Goal: Task Accomplishment & Management: Use online tool/utility

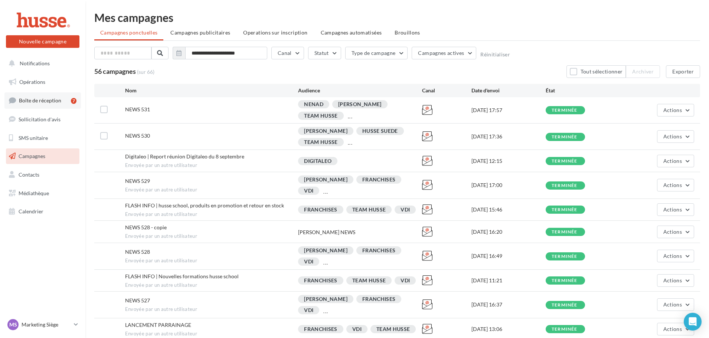
click at [34, 101] on span "Boîte de réception" at bounding box center [40, 100] width 42 height 6
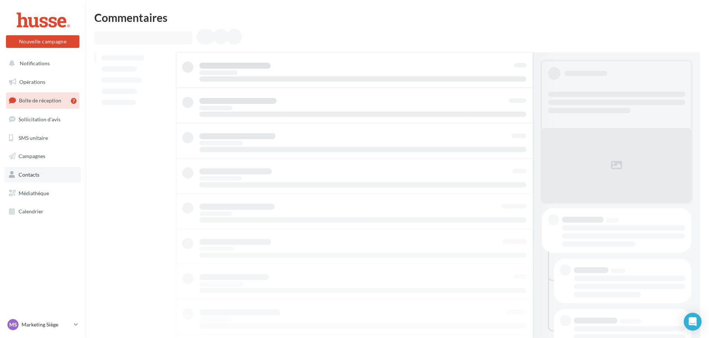
click at [33, 177] on span "Contacts" at bounding box center [29, 174] width 21 height 6
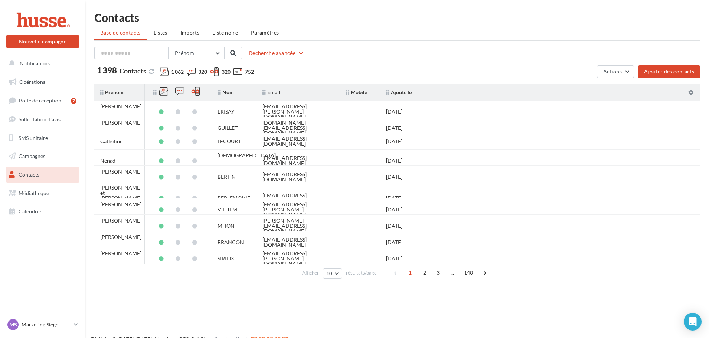
click at [139, 52] on input "text" at bounding box center [131, 53] width 74 height 13
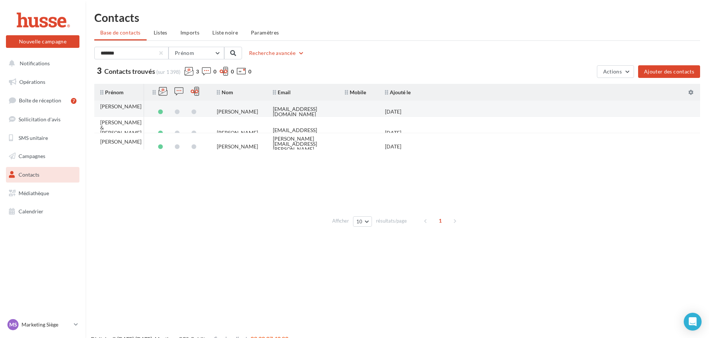
click at [338, 111] on td "moreauhusse@yahoo.fr" at bounding box center [303, 112] width 72 height 16
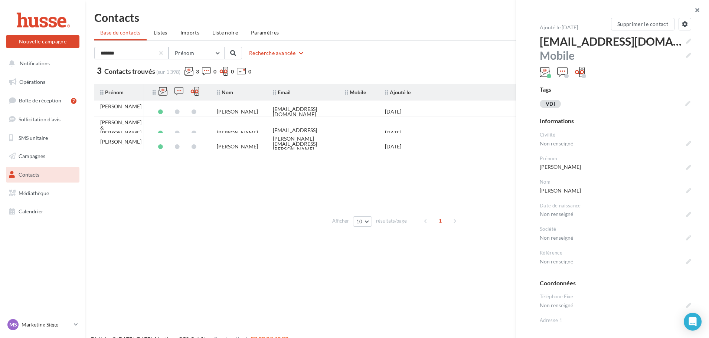
click at [699, 10] on button "button" at bounding box center [694, 11] width 30 height 22
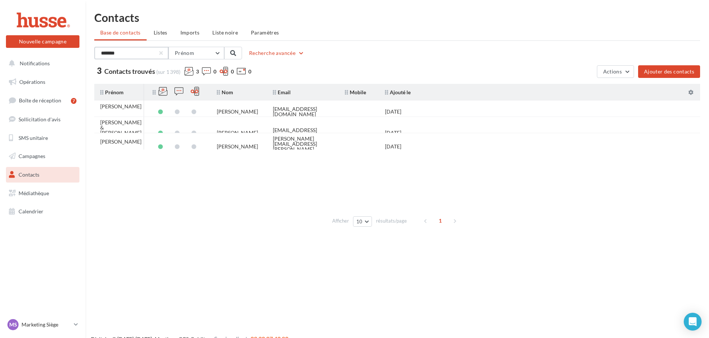
click at [124, 53] on input "*******" at bounding box center [131, 53] width 74 height 13
drag, startPoint x: 131, startPoint y: 53, endPoint x: -3, endPoint y: 56, distance: 134.0
click at [0, 56] on html "Nouvelle campagne Nouvelle campagne Notifications Opérations Boîte de réception…" at bounding box center [354, 169] width 709 height 338
type input "**********"
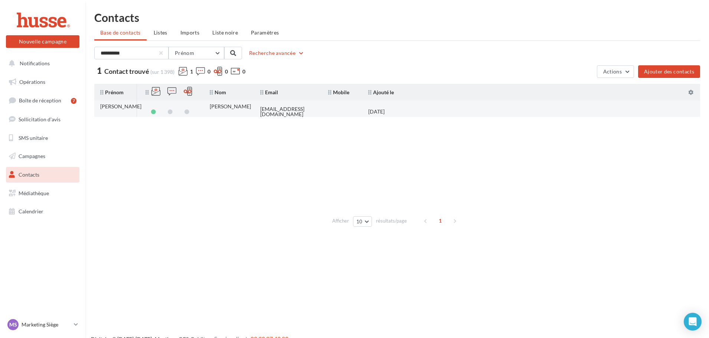
click at [468, 112] on tr "Christelle BLAIN Christelle kaline44340@gmail.com 19/07/2024" at bounding box center [400, 109] width 612 height 16
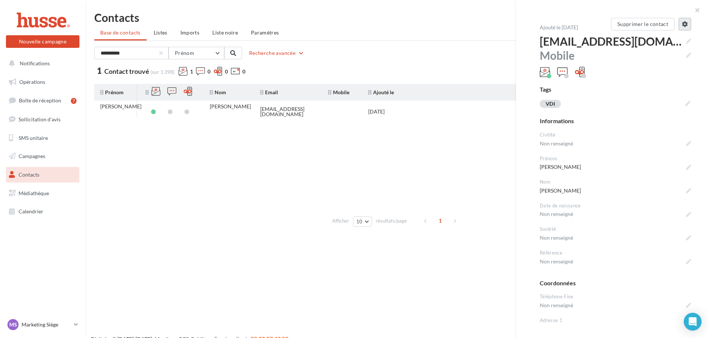
click at [682, 24] on icon at bounding box center [685, 24] width 6 height 6
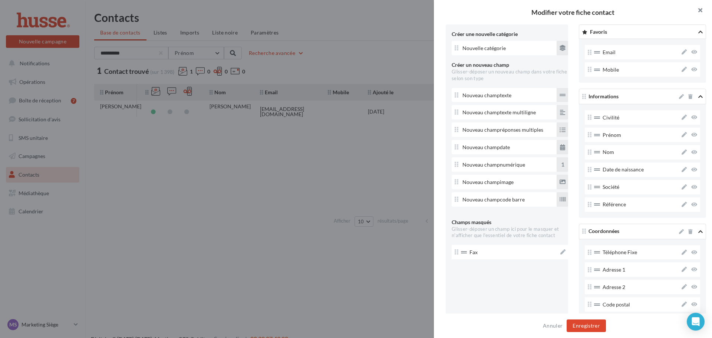
click at [697, 12] on button "button" at bounding box center [698, 11] width 30 height 22
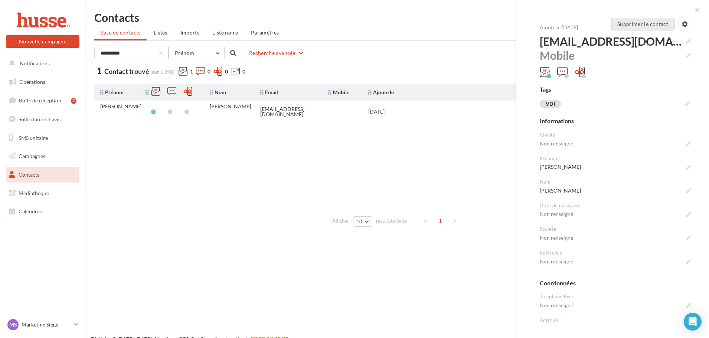
click at [654, 25] on button "Supprimer le contact" at bounding box center [642, 24] width 63 height 13
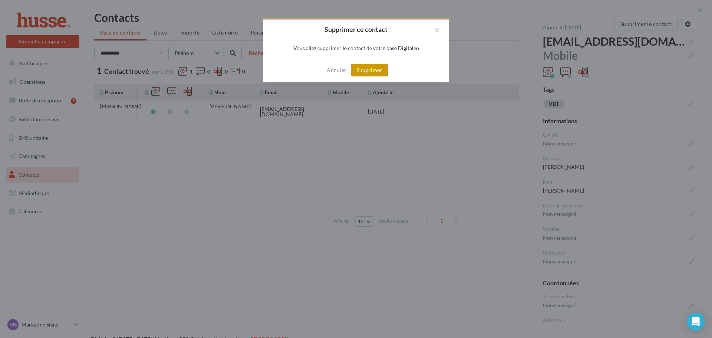
click at [366, 70] on button "Supprimer" at bounding box center [369, 70] width 37 height 13
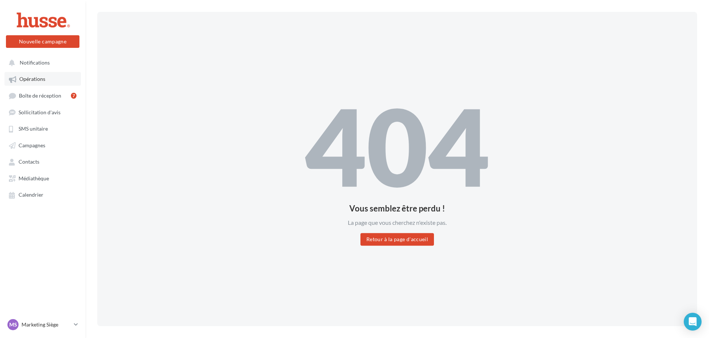
click at [39, 81] on span "Opérations" at bounding box center [32, 79] width 26 height 6
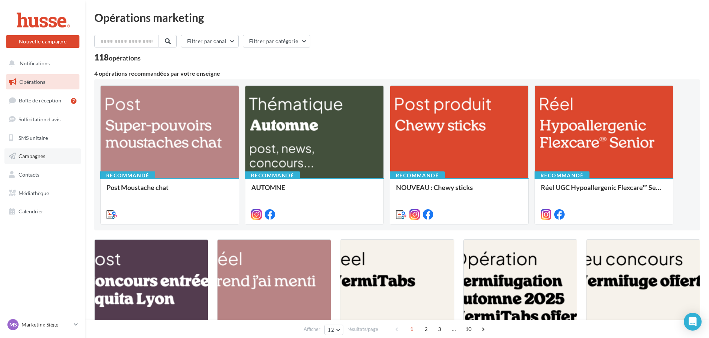
click at [33, 158] on span "Campagnes" at bounding box center [32, 156] width 27 height 6
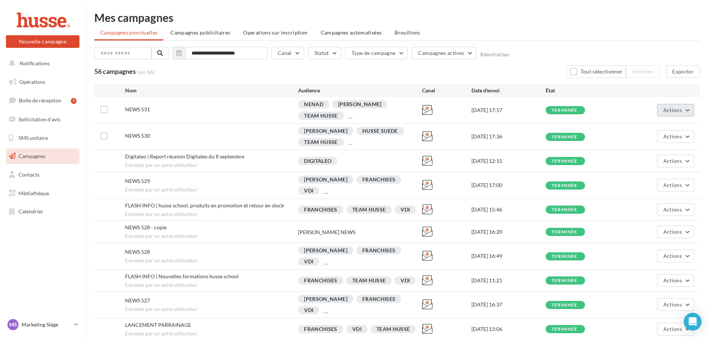
click at [664, 111] on span "Actions" at bounding box center [672, 110] width 19 height 6
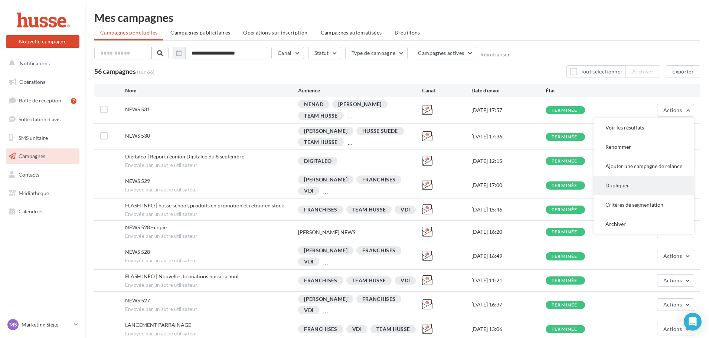
click at [622, 187] on button "Dupliquer" at bounding box center [643, 185] width 101 height 19
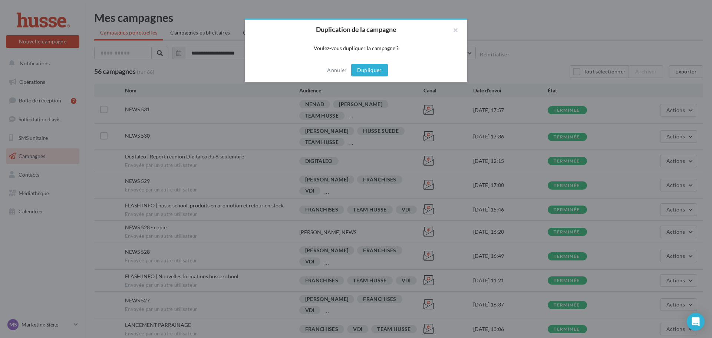
click at [368, 69] on button "Dupliquer" at bounding box center [369, 70] width 37 height 13
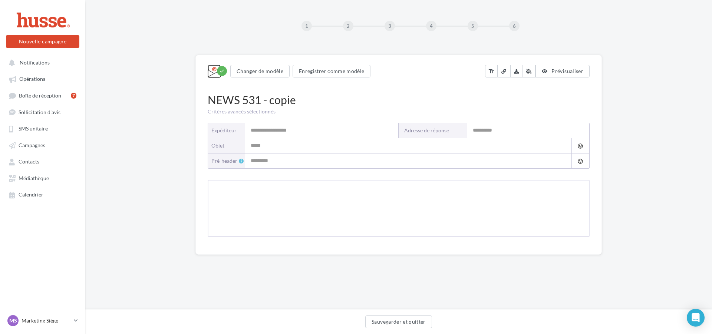
type input "**********"
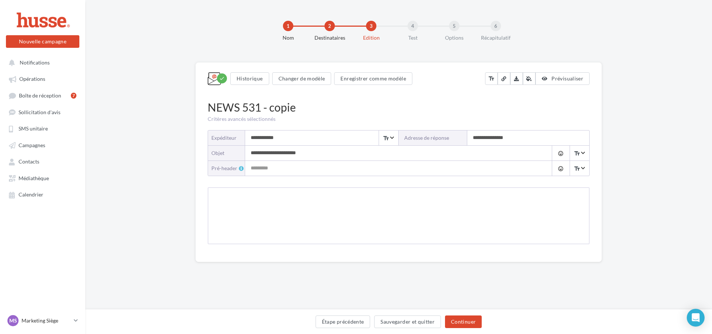
click at [285, 109] on div "NEWS 531 - copie" at bounding box center [399, 107] width 382 height 16
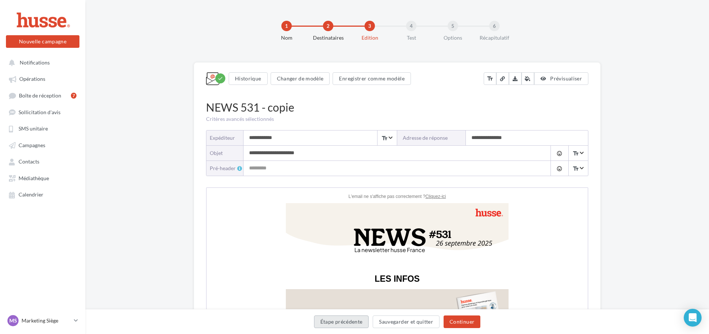
click at [355, 324] on button "Étape précédente" at bounding box center [341, 322] width 55 height 13
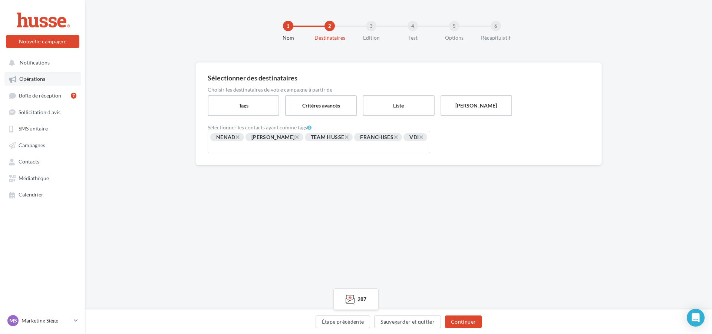
click at [45, 81] on span "Opérations" at bounding box center [32, 79] width 26 height 6
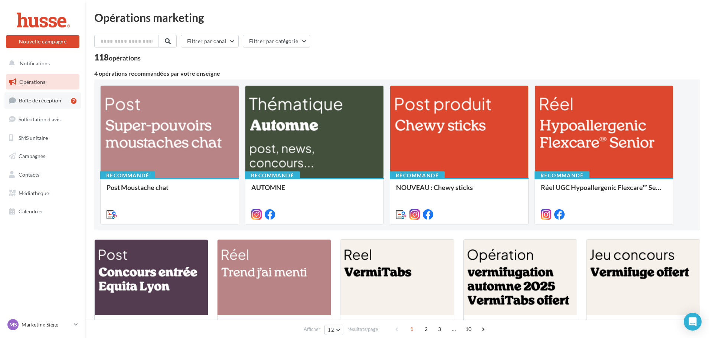
click at [37, 103] on span "Boîte de réception" at bounding box center [40, 100] width 42 height 6
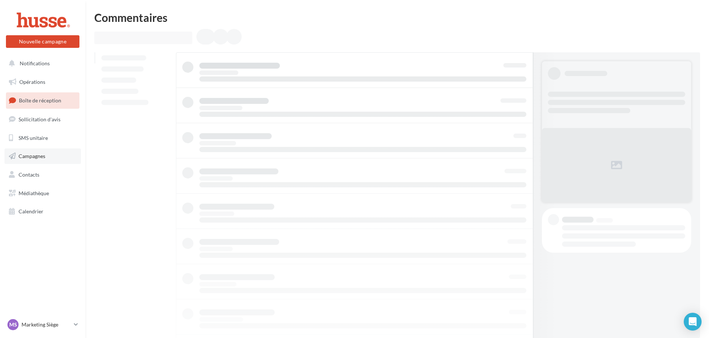
click at [39, 154] on span "Campagnes" at bounding box center [32, 156] width 27 height 6
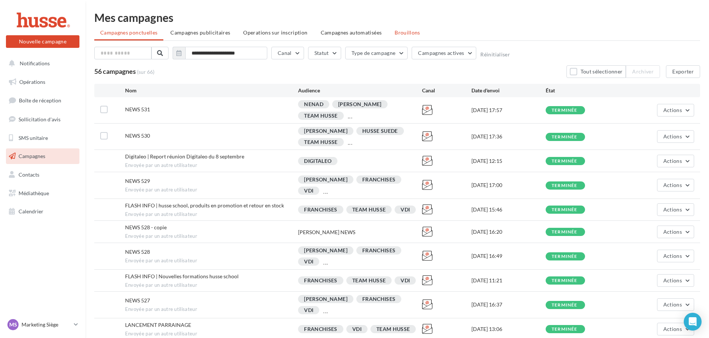
click at [406, 32] on span "Brouillons" at bounding box center [407, 32] width 26 height 6
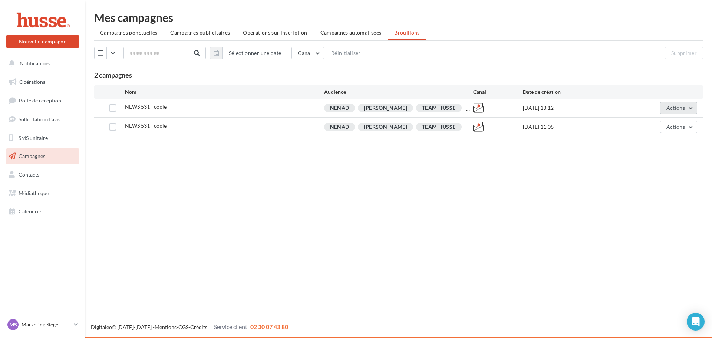
click at [690, 107] on button "Actions" at bounding box center [679, 108] width 37 height 13
click at [649, 181] on button "Supprimer" at bounding box center [660, 183] width 74 height 19
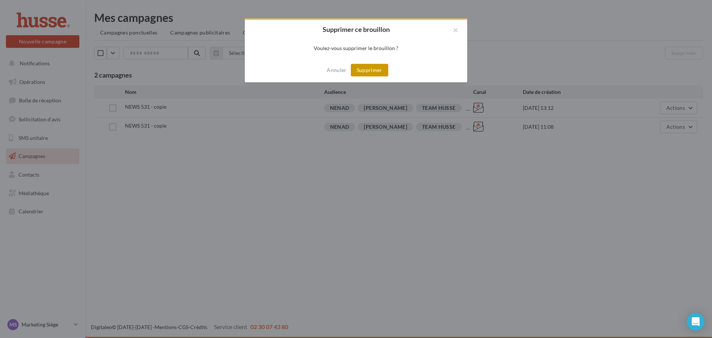
click at [383, 69] on button "Supprimer" at bounding box center [369, 70] width 37 height 13
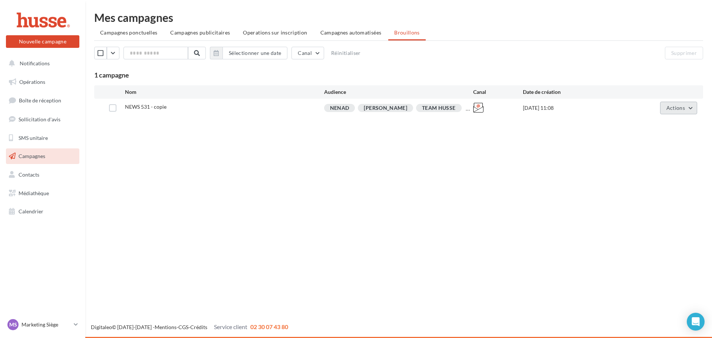
click at [685, 109] on button "Actions" at bounding box center [679, 108] width 37 height 13
click at [649, 128] on button "Editer" at bounding box center [660, 125] width 74 height 19
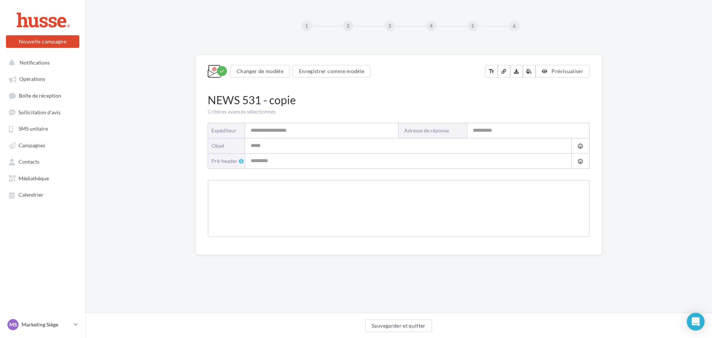
type input "**********"
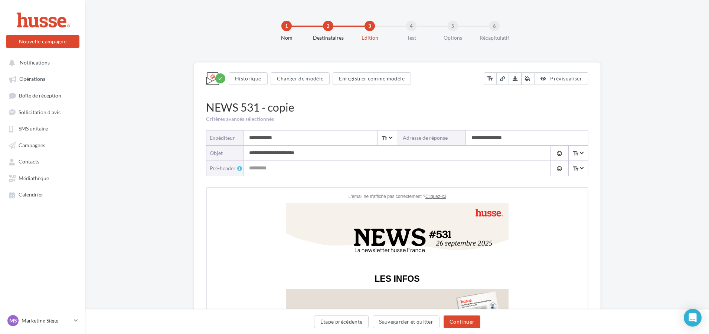
click at [263, 105] on div "NEWS 531 - copie" at bounding box center [397, 107] width 382 height 16
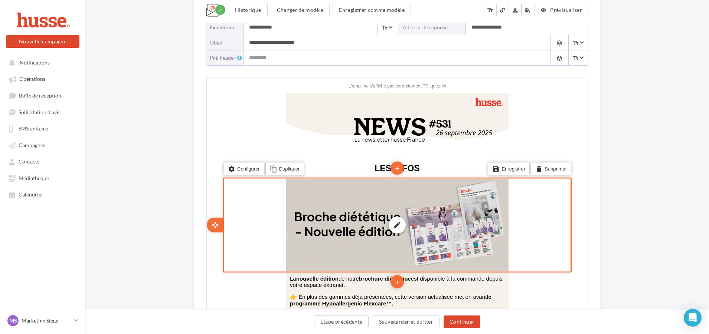
scroll to position [111, 0]
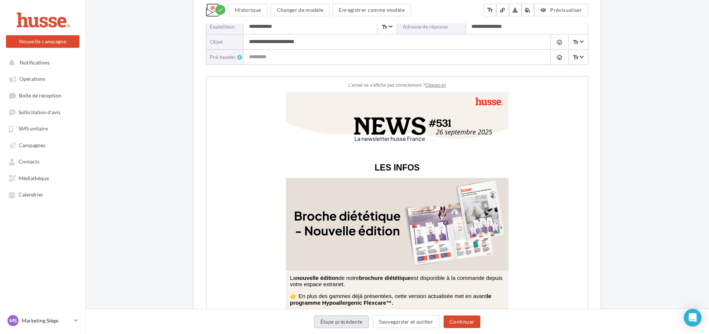
click at [356, 325] on button "Étape précédente" at bounding box center [341, 322] width 55 height 13
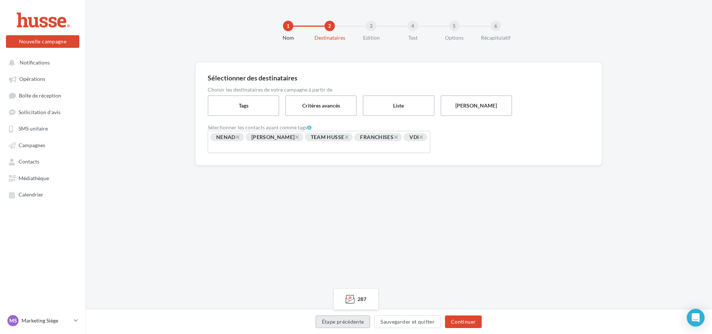
click at [347, 321] on button "Étape précédente" at bounding box center [343, 322] width 55 height 13
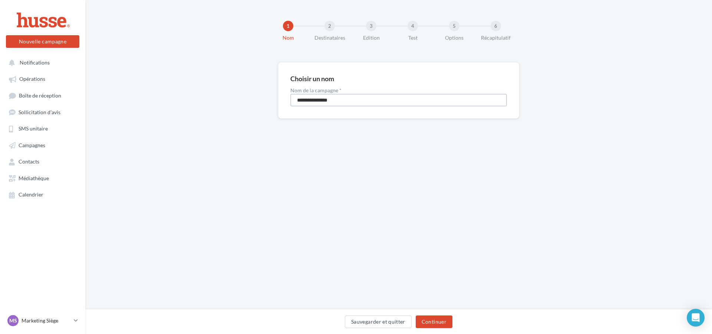
click at [347, 99] on input "**********" at bounding box center [399, 100] width 217 height 13
drag, startPoint x: 343, startPoint y: 102, endPoint x: 319, endPoint y: 102, distance: 23.4
click at [319, 102] on input "**********" at bounding box center [399, 100] width 217 height 13
type input "********"
click at [342, 144] on div "1 Nom 2 Destinataires 3 Edition 4 Test 5 Options 6 Récapitulatif Choisir un nom…" at bounding box center [398, 155] width 627 height 310
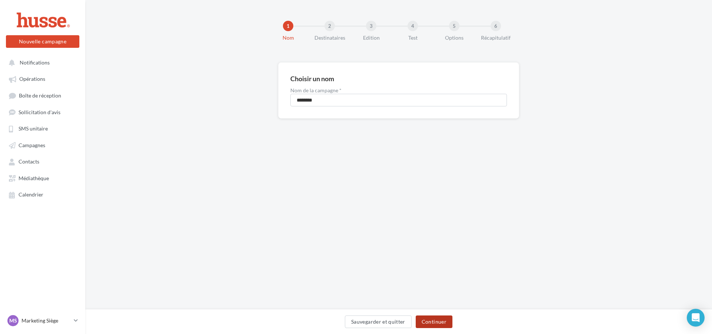
click at [429, 319] on button "Continuer" at bounding box center [434, 322] width 37 height 13
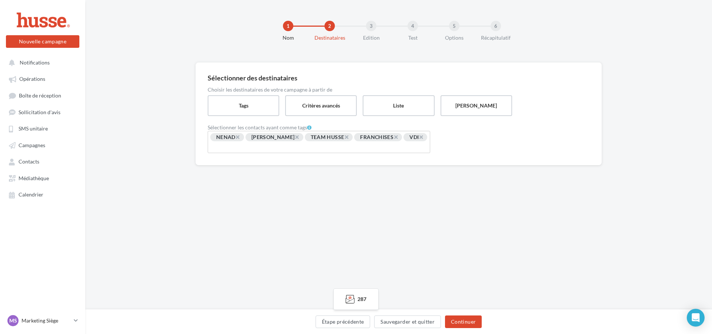
click at [352, 227] on div "1 Nom 2 Destinataires 3 Edition 4 Test 5 Options 6 Récapitulatif Sélectionner d…" at bounding box center [398, 155] width 627 height 310
click at [472, 323] on button "Continuer" at bounding box center [463, 322] width 37 height 13
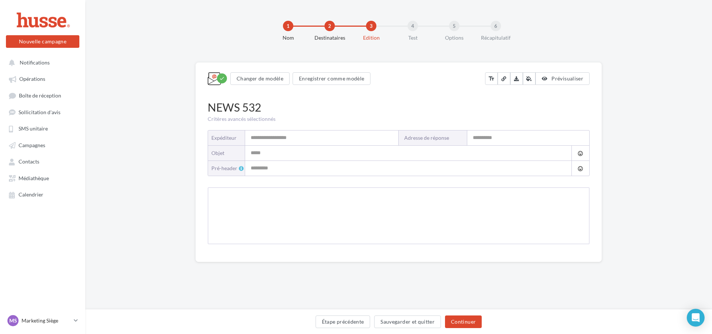
type input "**********"
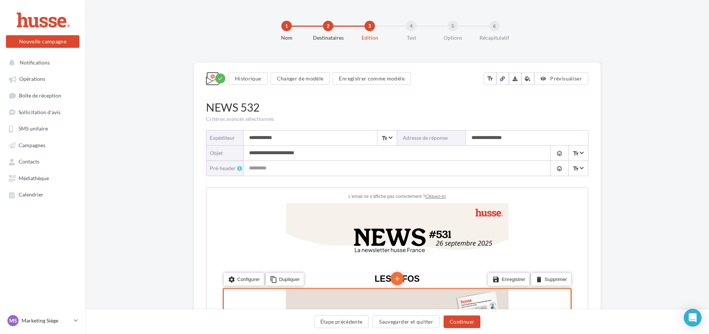
scroll to position [37, 0]
